Goal: Find specific page/section: Find specific page/section

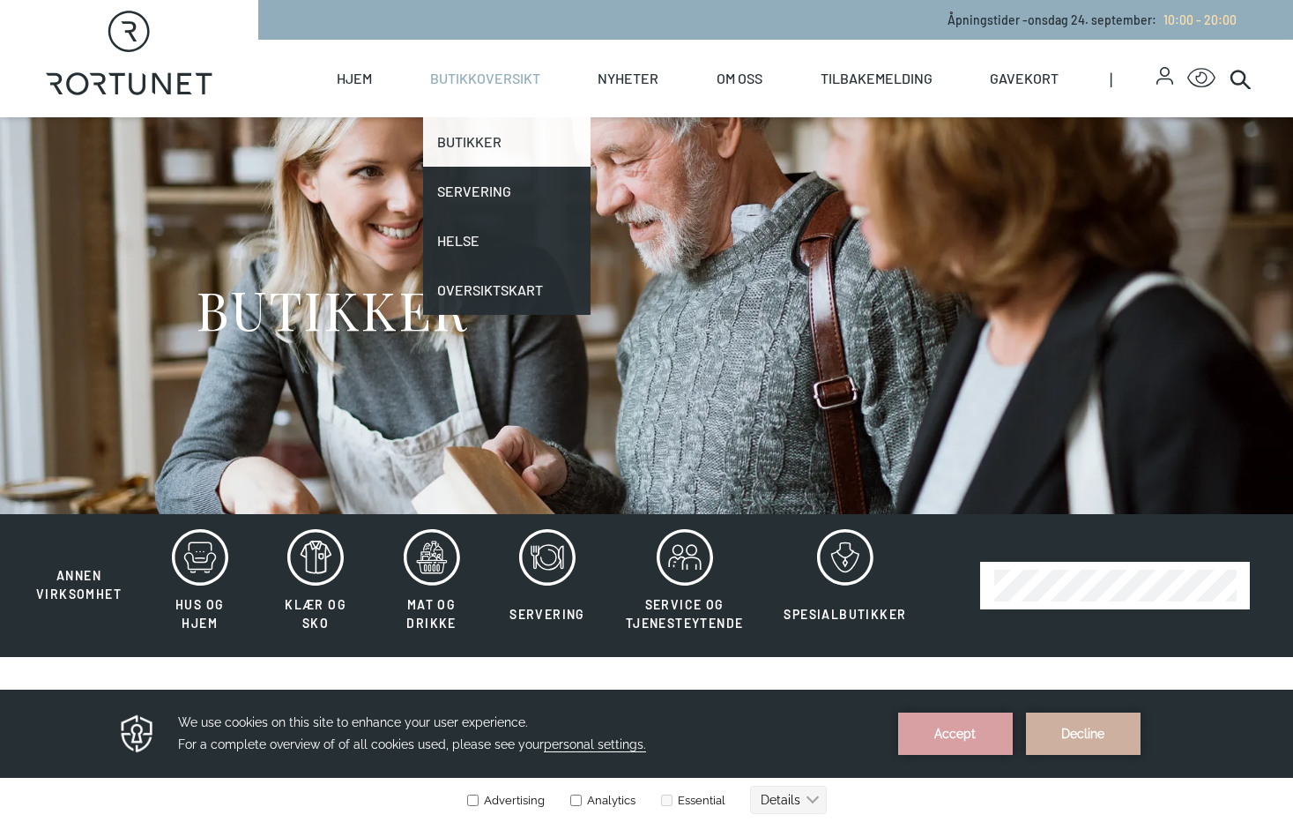
click at [471, 142] on link "Butikker" at bounding box center [507, 141] width 168 height 49
click at [471, 146] on link "Butikker" at bounding box center [507, 141] width 168 height 49
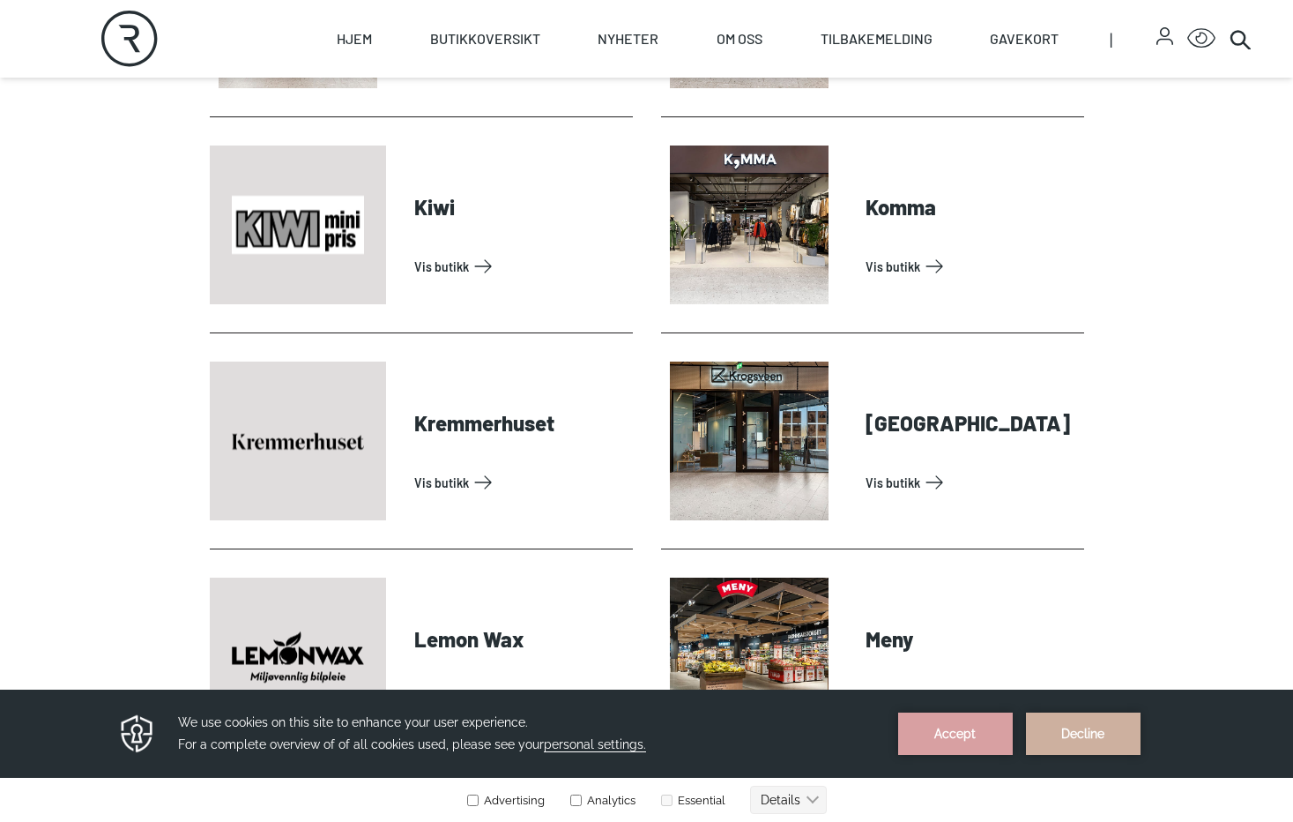
scroll to position [2469, 0]
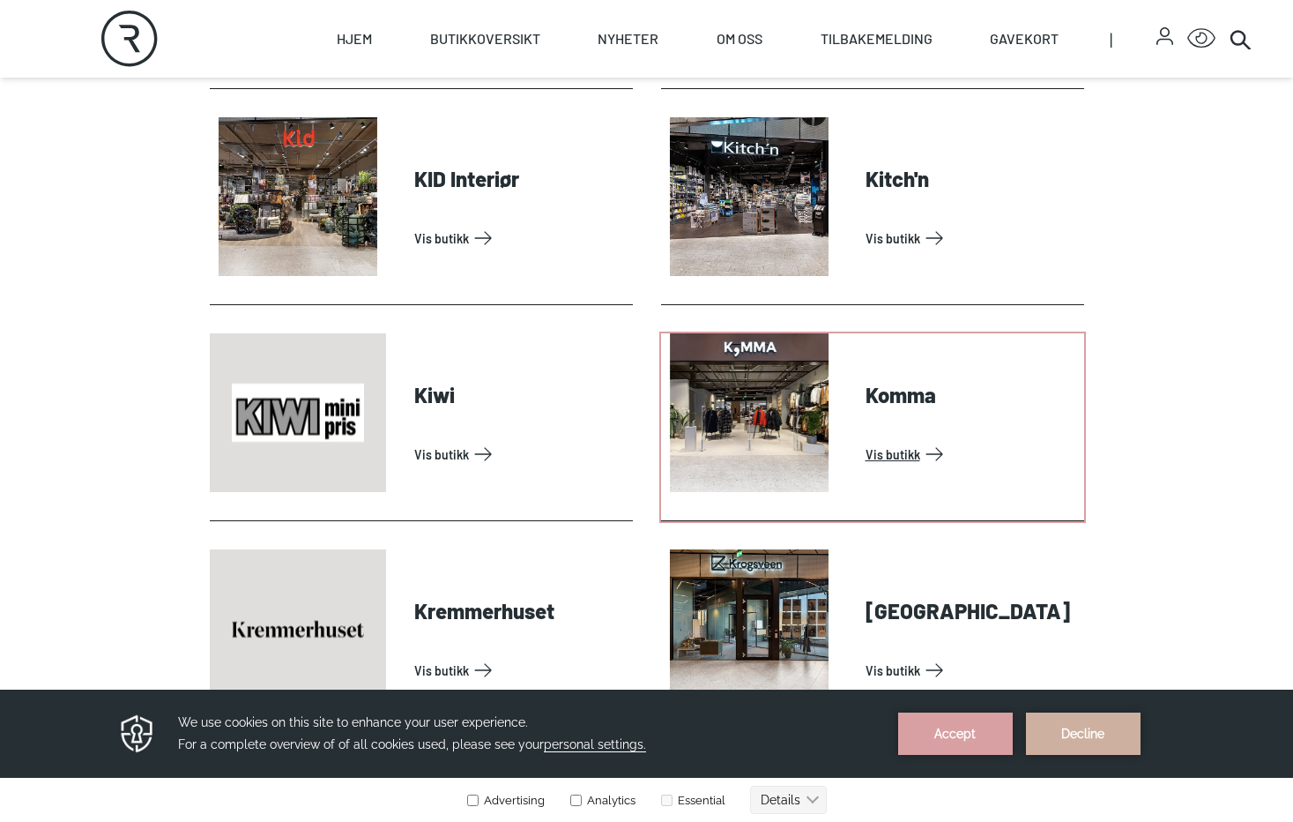
click at [905, 452] on link "Vis butikk" at bounding box center [972, 454] width 212 height 28
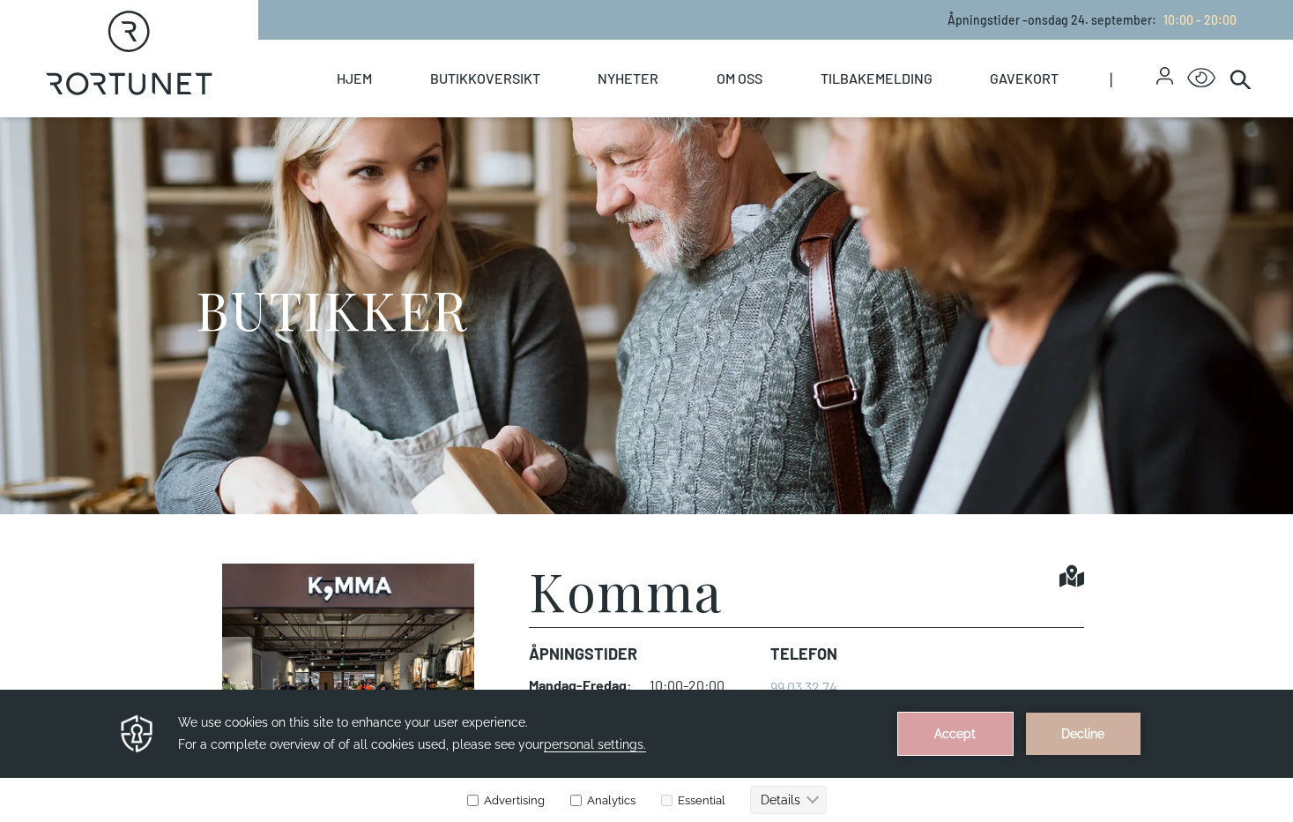
click at [971, 727] on button "Accept" at bounding box center [955, 733] width 115 height 42
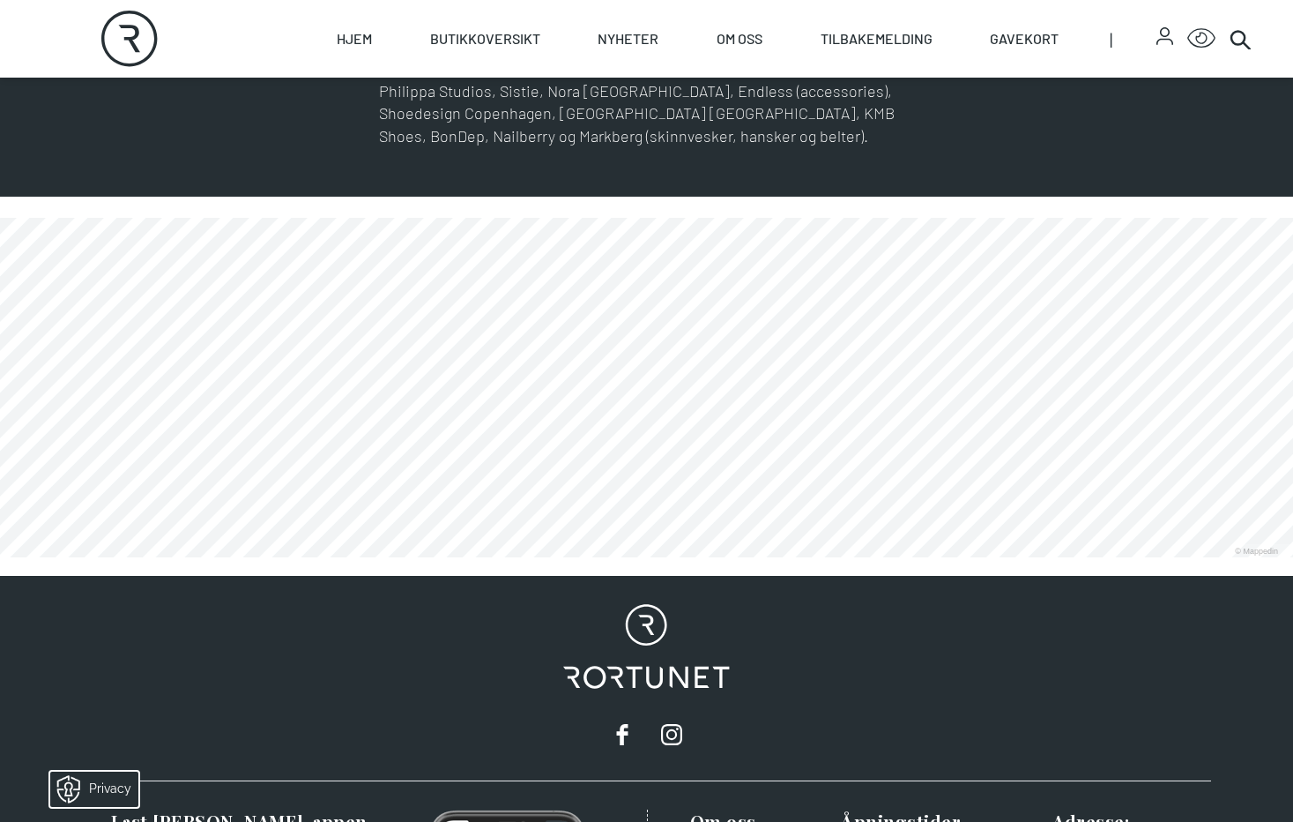
scroll to position [1308, 0]
